Goal: Find specific page/section: Find specific page/section

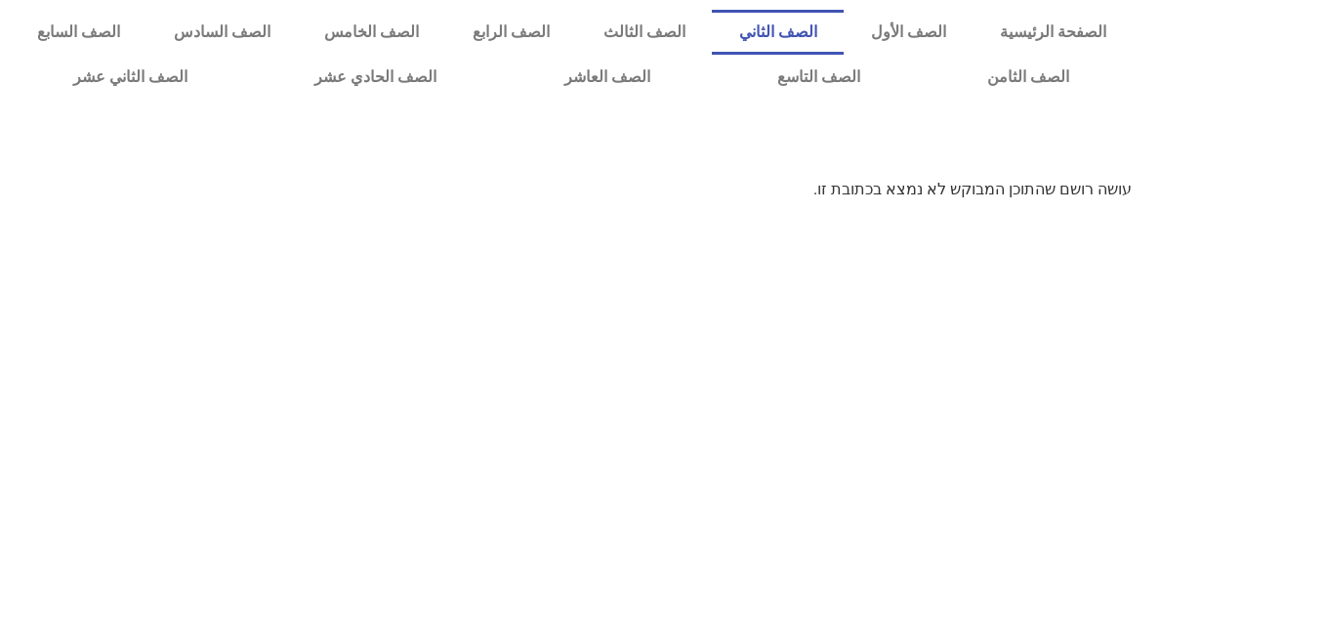
click at [757, 25] on link "الصف الثاني" at bounding box center [778, 32] width 132 height 45
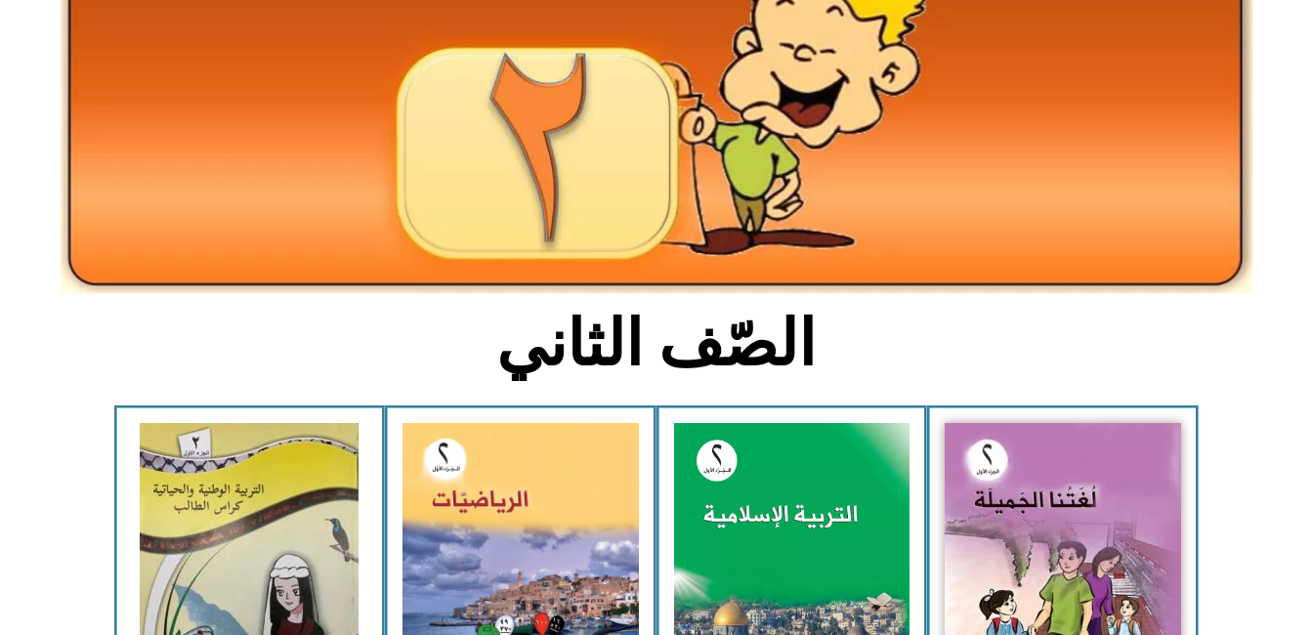
scroll to position [275, 0]
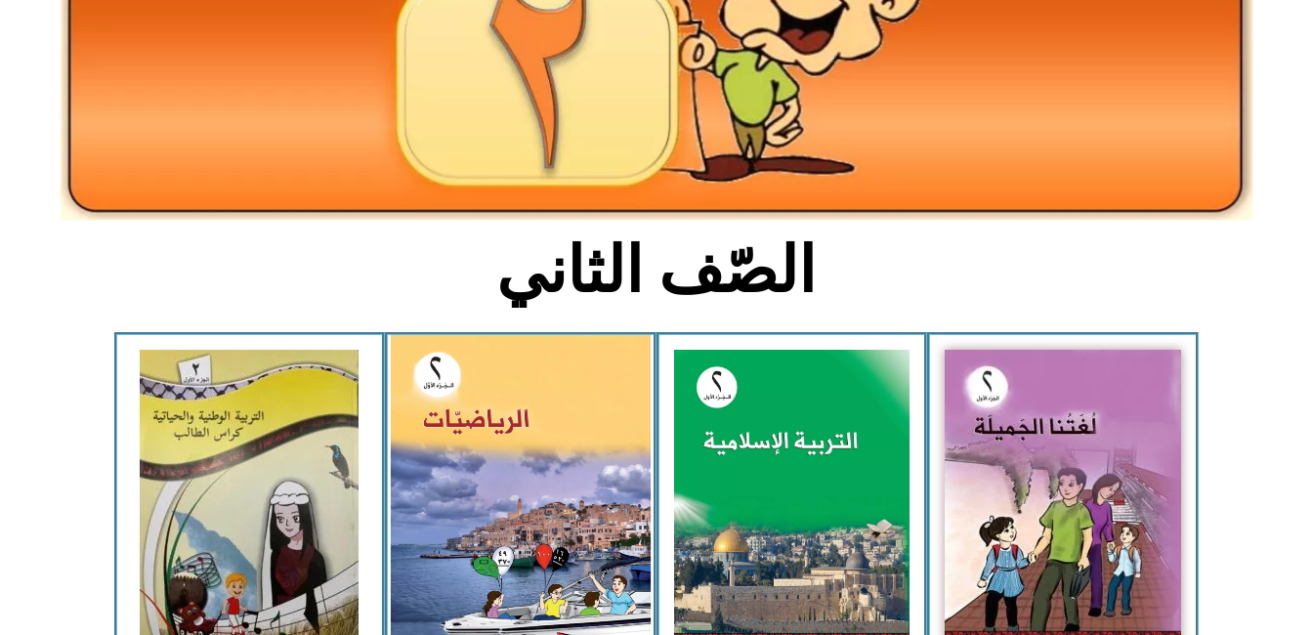
click at [574, 409] on img at bounding box center [521, 495] width 260 height 321
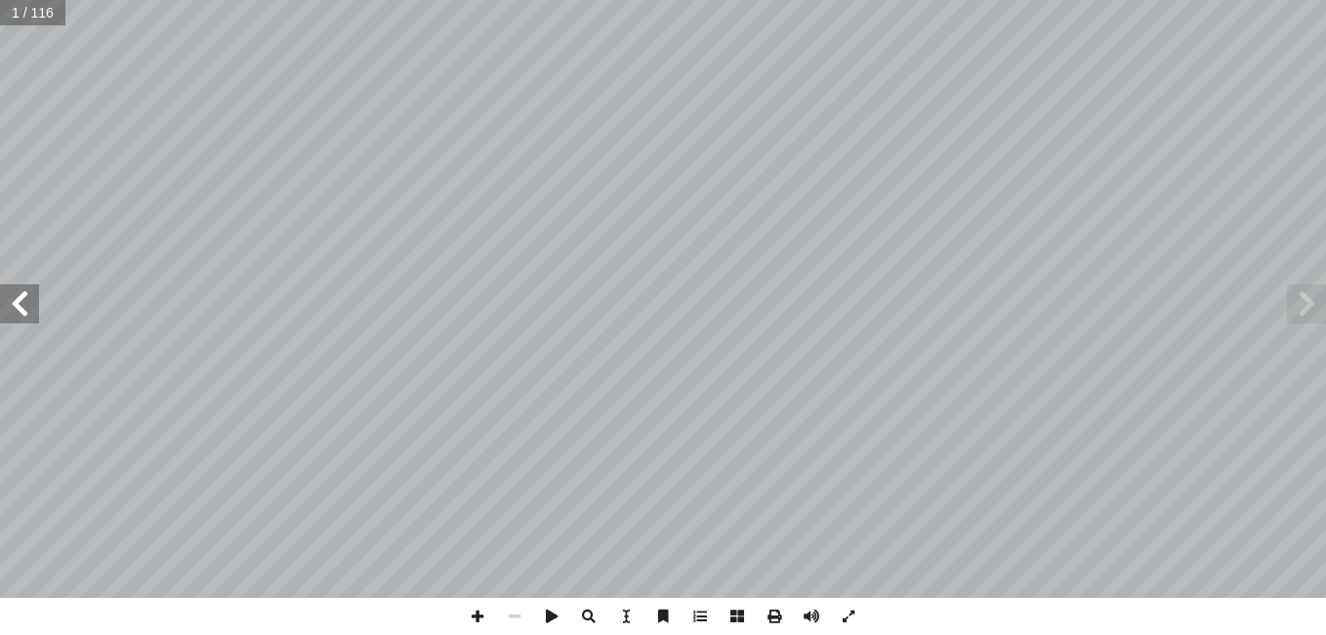
click at [23, 303] on span at bounding box center [19, 303] width 39 height 39
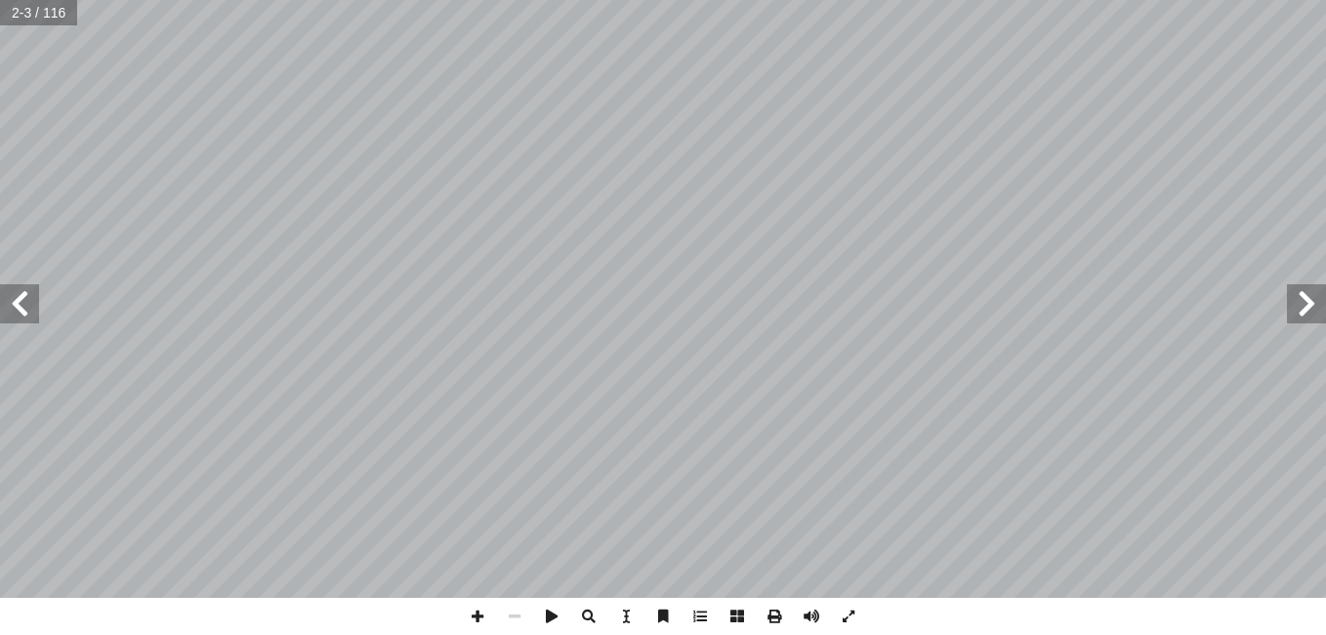
click at [23, 303] on span at bounding box center [19, 303] width 39 height 39
click at [17, 298] on span at bounding box center [19, 303] width 39 height 39
click at [474, 609] on span at bounding box center [477, 616] width 37 height 37
click at [779, 0] on html "الصفحة الرئيسية الصف الأول الصف الثاني الصف الثالث الصف الرابع الصف الخامس الصف…" at bounding box center [663, 89] width 1326 height 178
click at [476, 615] on span at bounding box center [477, 616] width 37 height 37
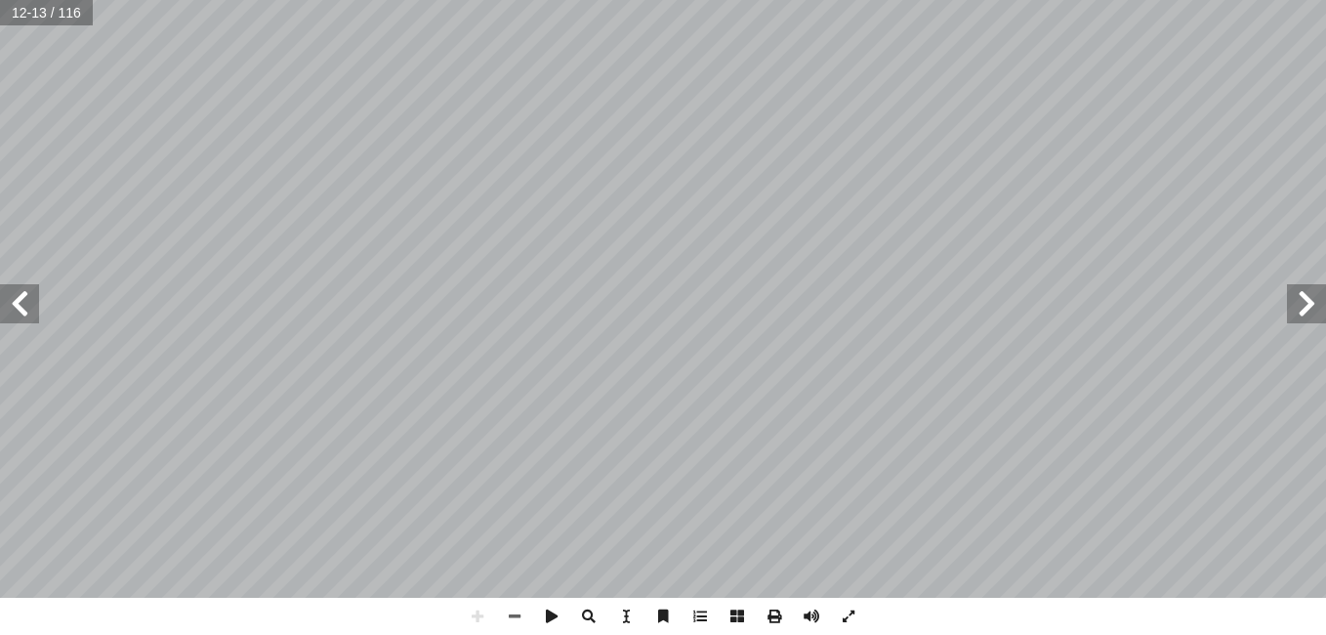
click at [3, 303] on span at bounding box center [19, 303] width 39 height 39
click at [1294, 313] on span at bounding box center [1306, 303] width 39 height 39
